Goal: Check status: Check status

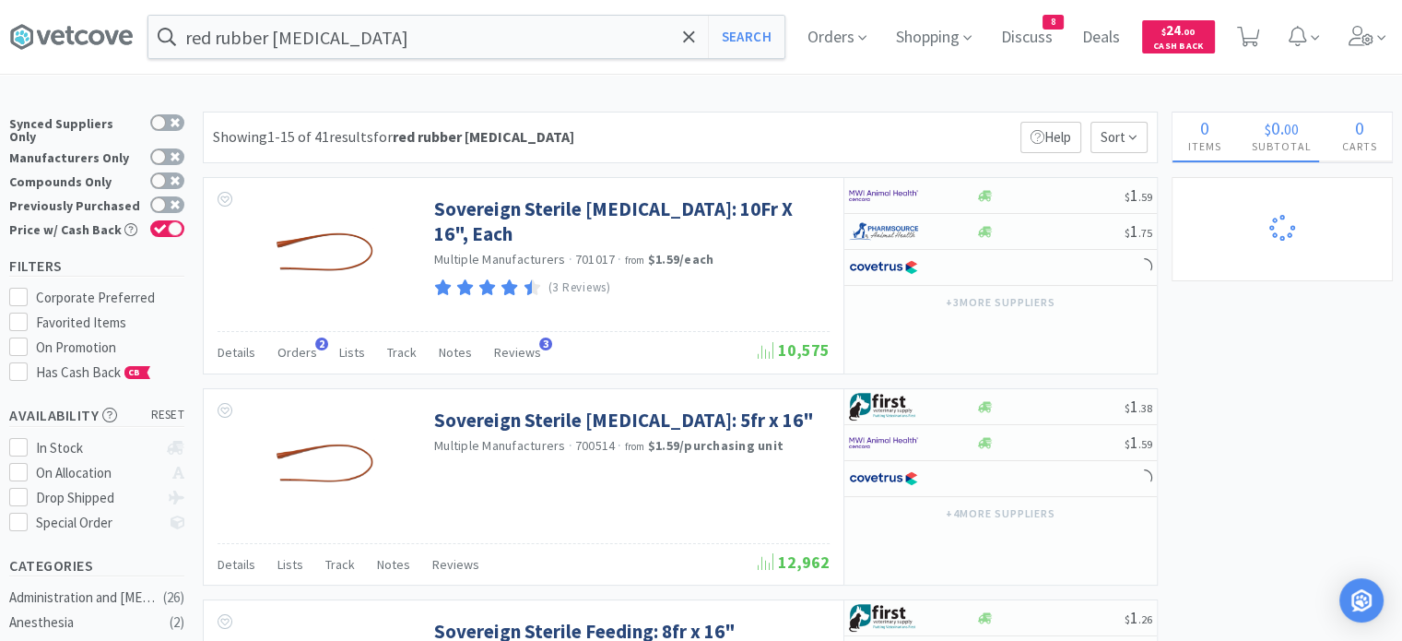
click at [857, 37] on span "Orders" at bounding box center [837, 37] width 74 height 74
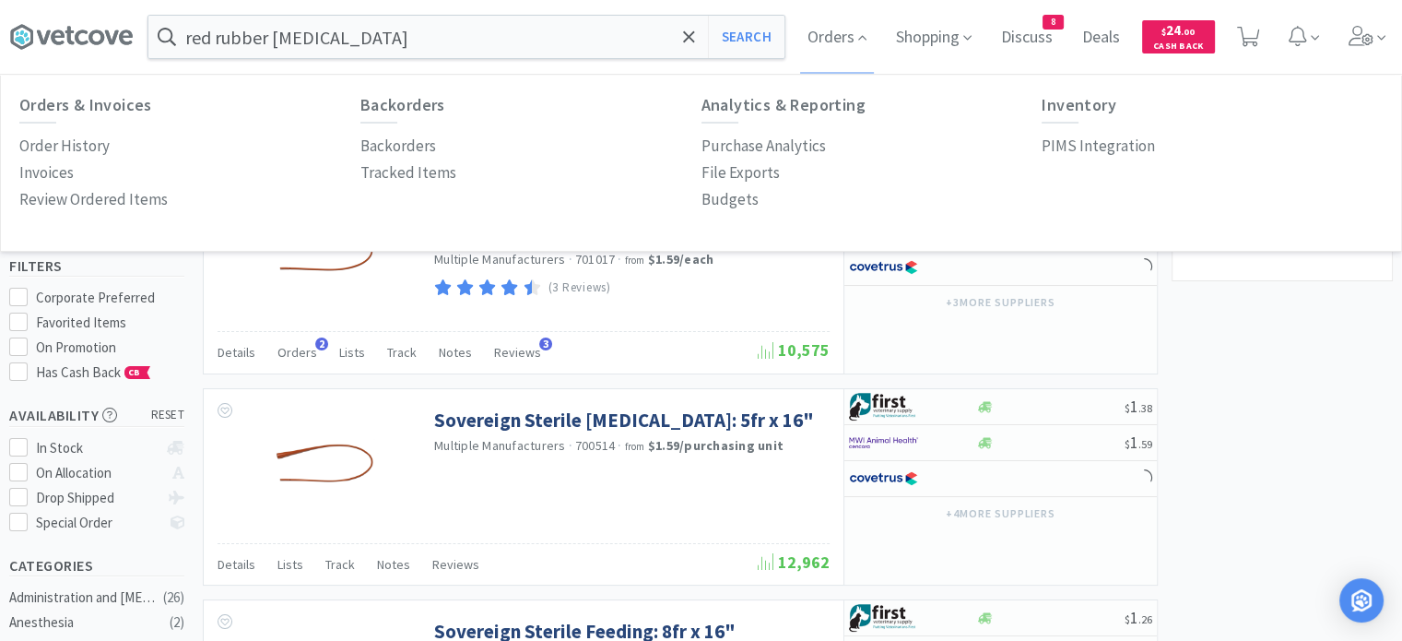
select select "4"
click at [85, 152] on p "Order History" at bounding box center [64, 146] width 90 height 25
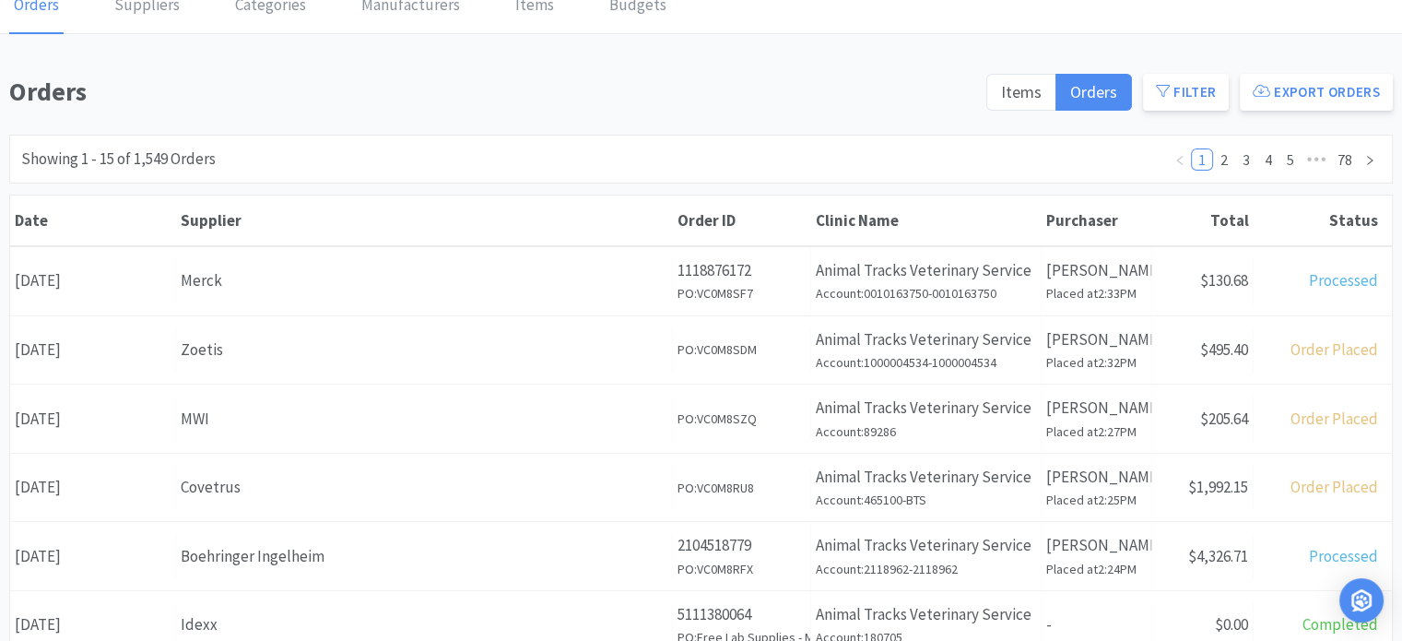
scroll to position [116, 0]
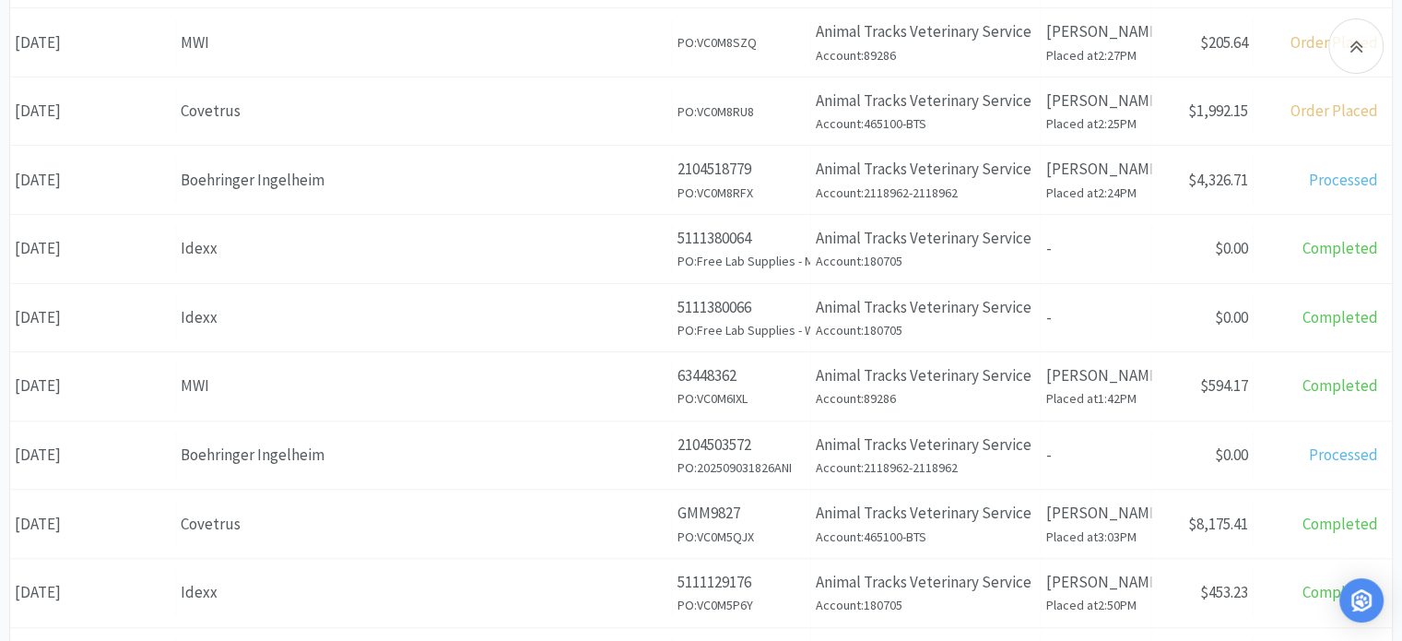
scroll to position [499, 0]
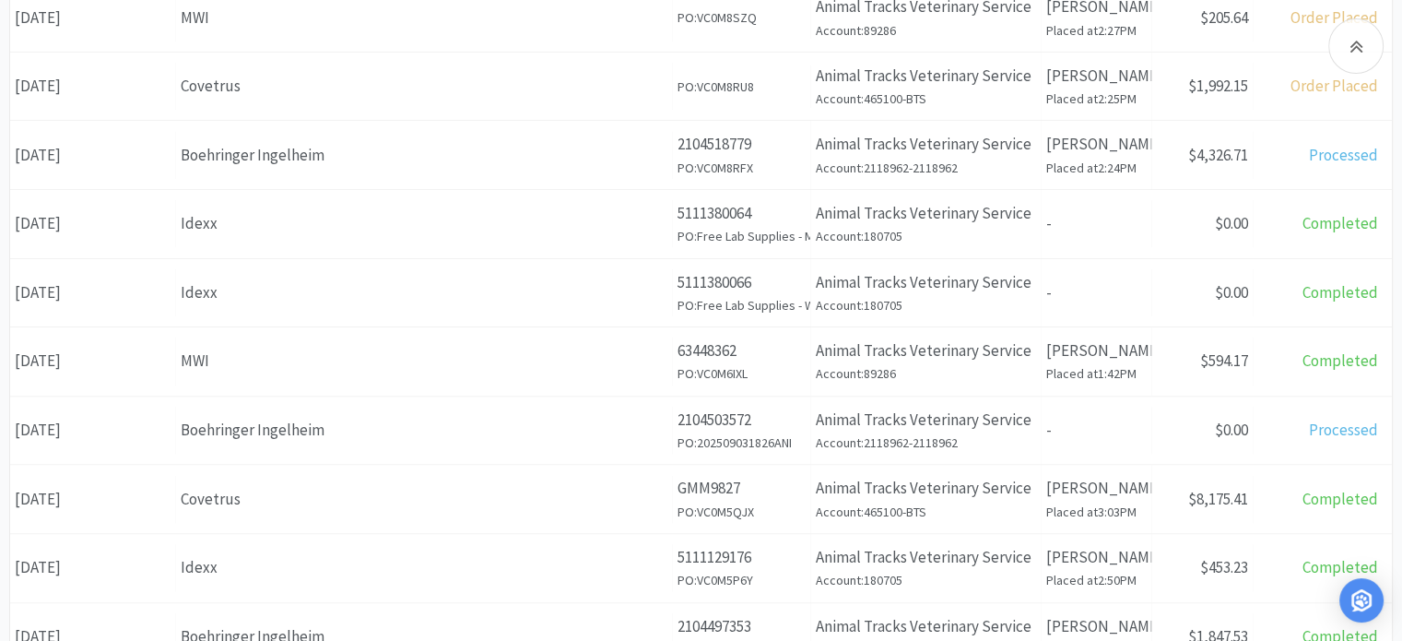
click at [468, 512] on div "Supplier Covetrus" at bounding box center [424, 499] width 497 height 47
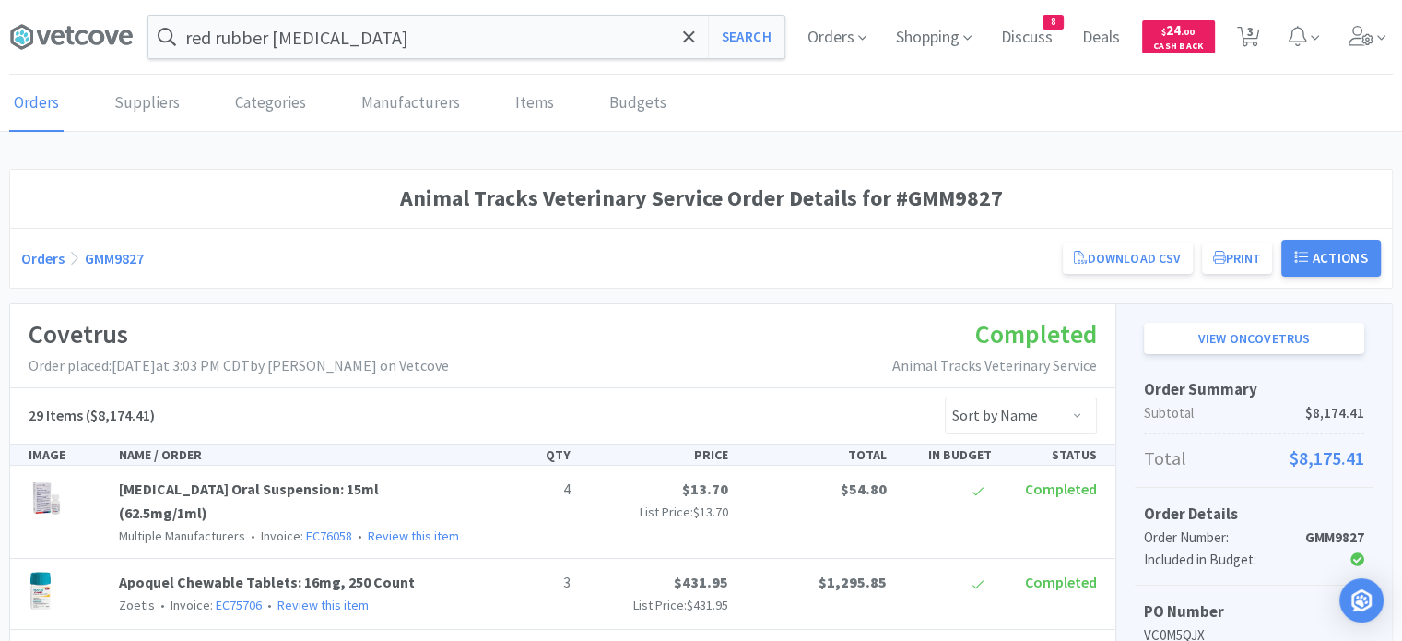
click at [1216, 262] on icon at bounding box center [1219, 257] width 13 height 13
